Goal: Task Accomplishment & Management: Use online tool/utility

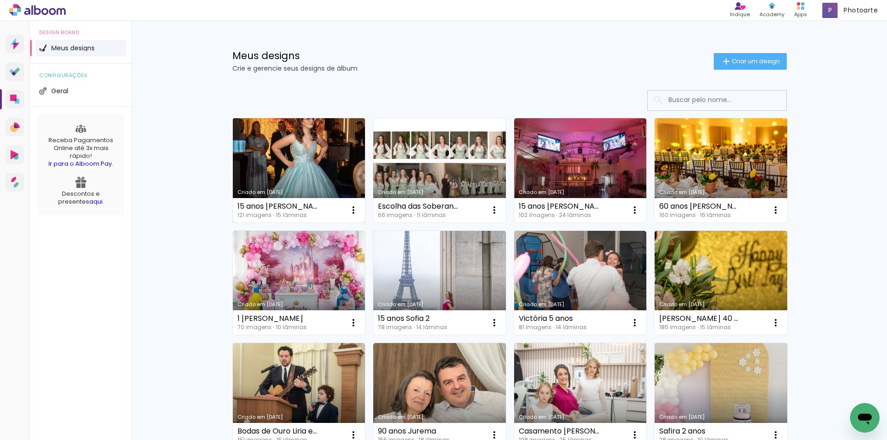
click at [284, 166] on link "Criado em [DATE]" at bounding box center [299, 170] width 133 height 104
